Goal: Task Accomplishment & Management: Complete application form

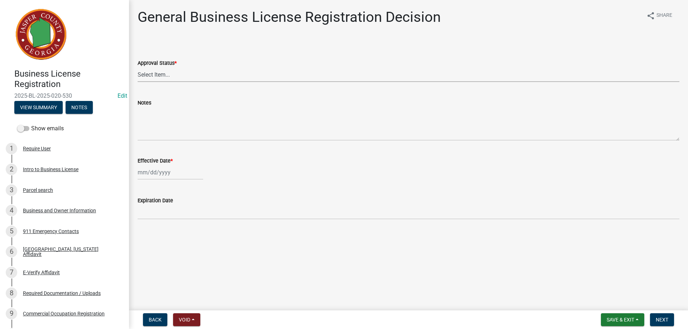
click at [149, 76] on select "Select Item... Approved Denied" at bounding box center [409, 74] width 542 height 15
click at [138, 67] on select "Select Item... Approved Denied" at bounding box center [409, 74] width 542 height 15
select select "4b86b809-39dd-4c68-9f3d-fdb3e7050482"
select select "9"
select select "2025"
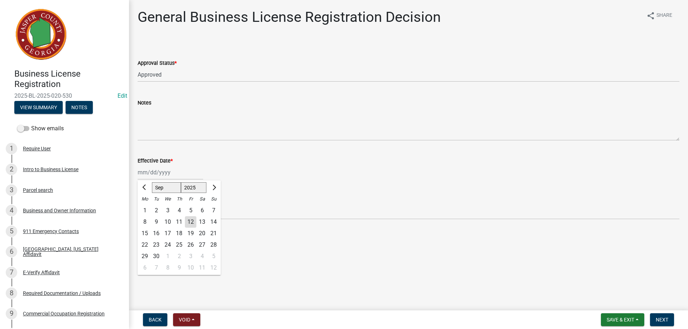
click at [153, 172] on div "[PERSON_NAME] Feb Mar Apr [PERSON_NAME][DATE] Oct Nov [DATE] 1526 1527 1528 152…" at bounding box center [171, 172] width 66 height 15
click at [190, 222] on div "12" at bounding box center [190, 221] width 11 height 11
type input "09/12/2025"
click at [662, 320] on span "Next" at bounding box center [662, 320] width 13 height 6
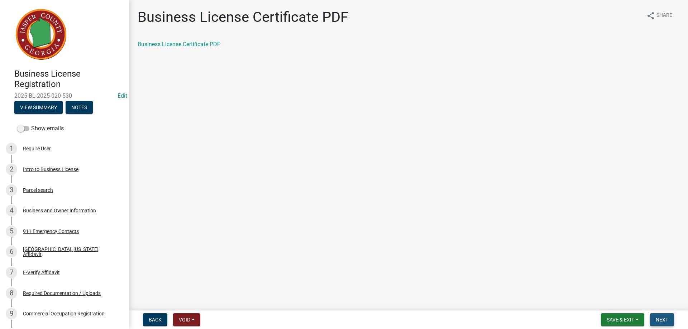
click at [666, 315] on button "Next" at bounding box center [662, 319] width 24 height 13
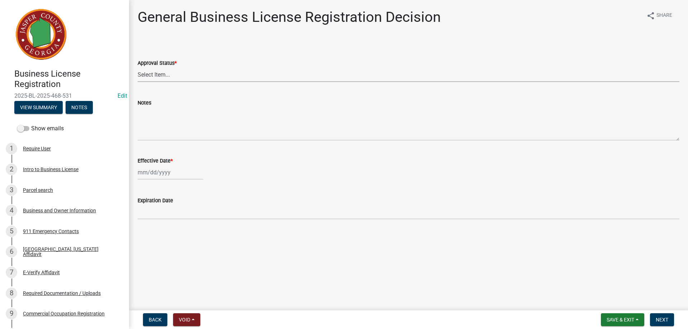
click at [159, 73] on select "Select Item... Approved Denied" at bounding box center [409, 74] width 542 height 15
click at [138, 67] on select "Select Item... Approved Denied" at bounding box center [409, 74] width 542 height 15
select select "4b86b809-39dd-4c68-9f3d-fdb3e7050482"
select select "9"
select select "2025"
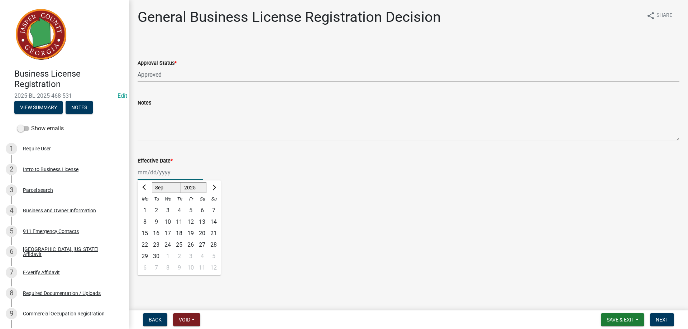
click at [155, 175] on div "Jan Feb Mar Apr May Jun Jul Aug Sep Oct Nov Dec 1525 1526 1527 1528 1529 1530 1…" at bounding box center [171, 172] width 66 height 15
click at [194, 220] on div "12" at bounding box center [190, 221] width 11 height 11
type input "09/12/2025"
click at [666, 321] on span "Next" at bounding box center [662, 320] width 13 height 6
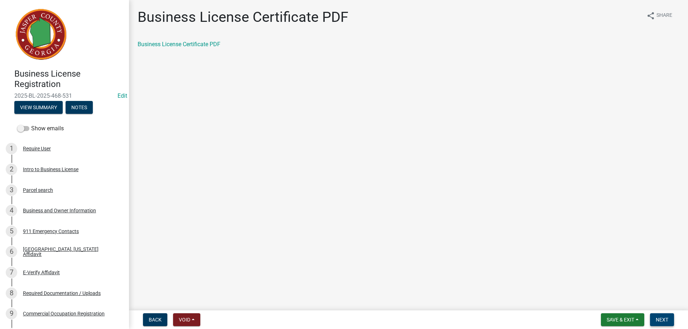
click at [661, 318] on span "Next" at bounding box center [662, 320] width 13 height 6
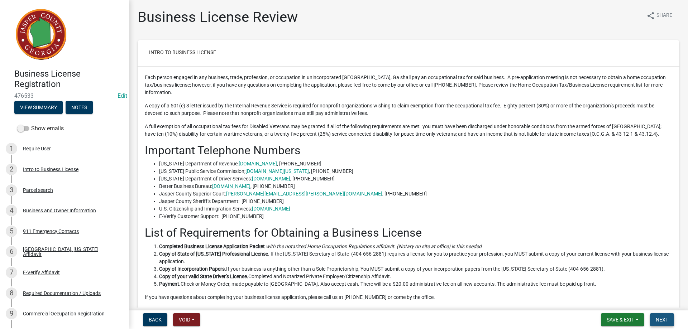
click at [667, 320] on span "Next" at bounding box center [662, 320] width 13 height 6
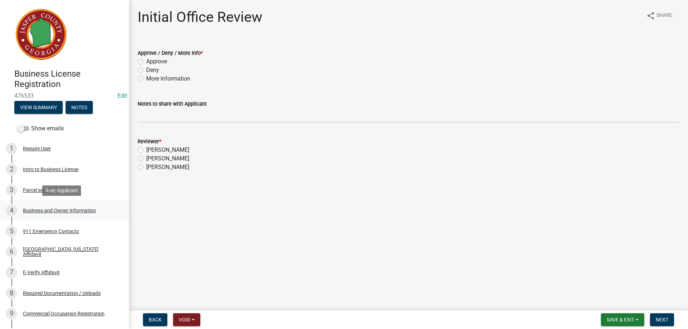
click at [55, 212] on div "Business and Owner Information" at bounding box center [59, 210] width 73 height 5
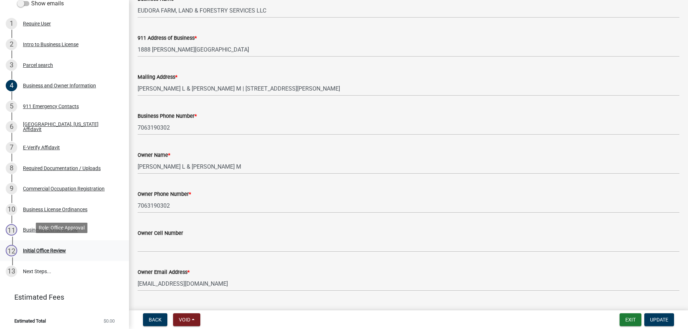
scroll to position [128, 0]
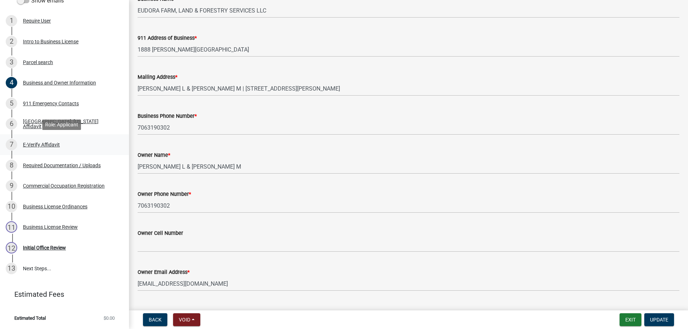
click at [48, 145] on div "E-Verify Affidavit" at bounding box center [41, 144] width 37 height 5
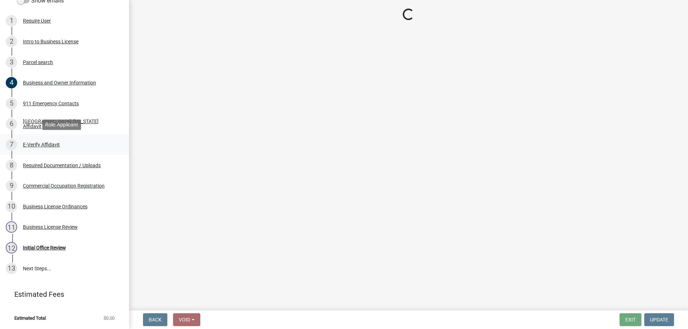
scroll to position [0, 0]
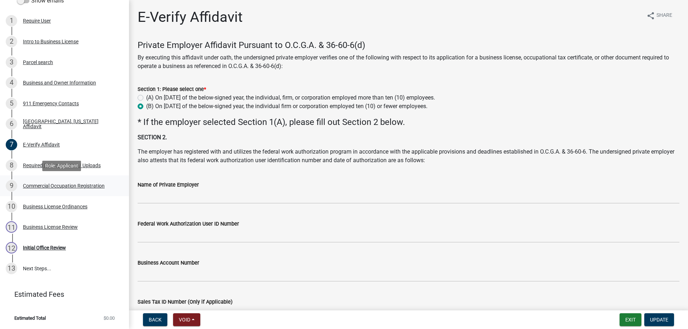
click at [35, 184] on div "Commercial Occupation Registration" at bounding box center [64, 185] width 82 height 5
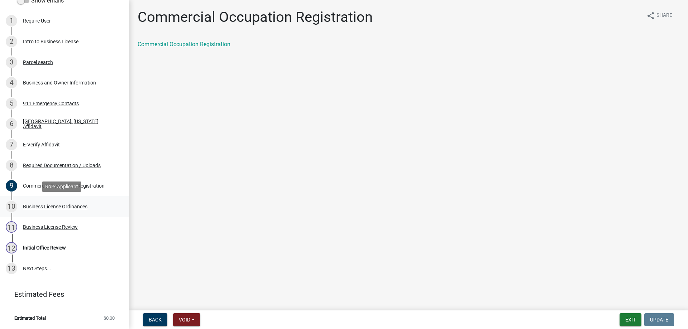
click at [45, 205] on div "Business License Ordinances" at bounding box center [55, 206] width 64 height 5
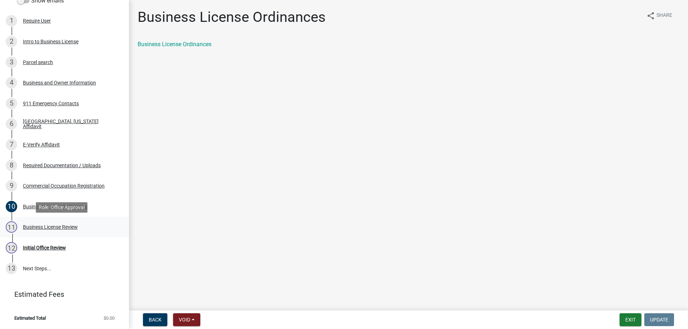
click at [42, 225] on div "Business License Review" at bounding box center [50, 227] width 55 height 5
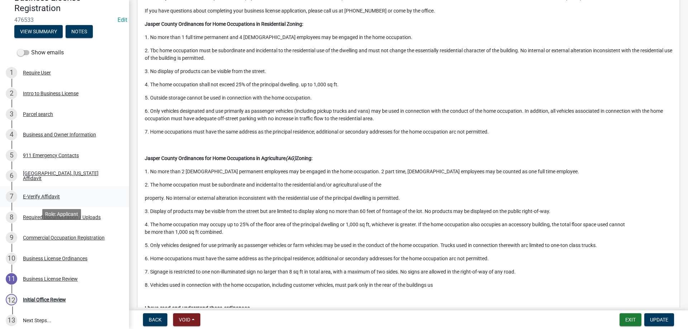
scroll to position [56, 0]
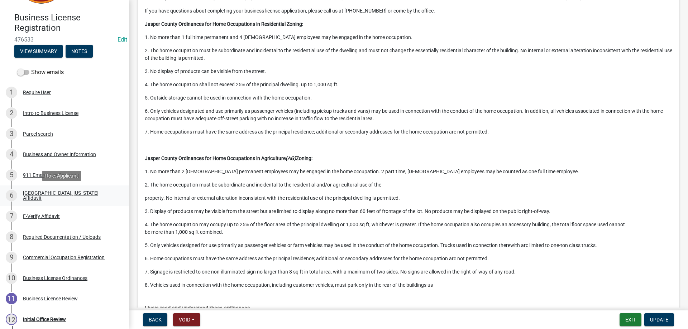
click at [63, 193] on div "[GEOGRAPHIC_DATA], [US_STATE] Affidavit" at bounding box center [70, 196] width 95 height 10
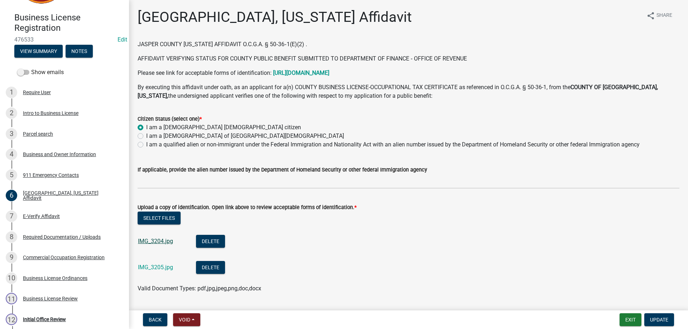
click at [157, 239] on link "IMG_3204.jpg" at bounding box center [155, 241] width 35 height 7
